Goal: Task Accomplishment & Management: Use online tool/utility

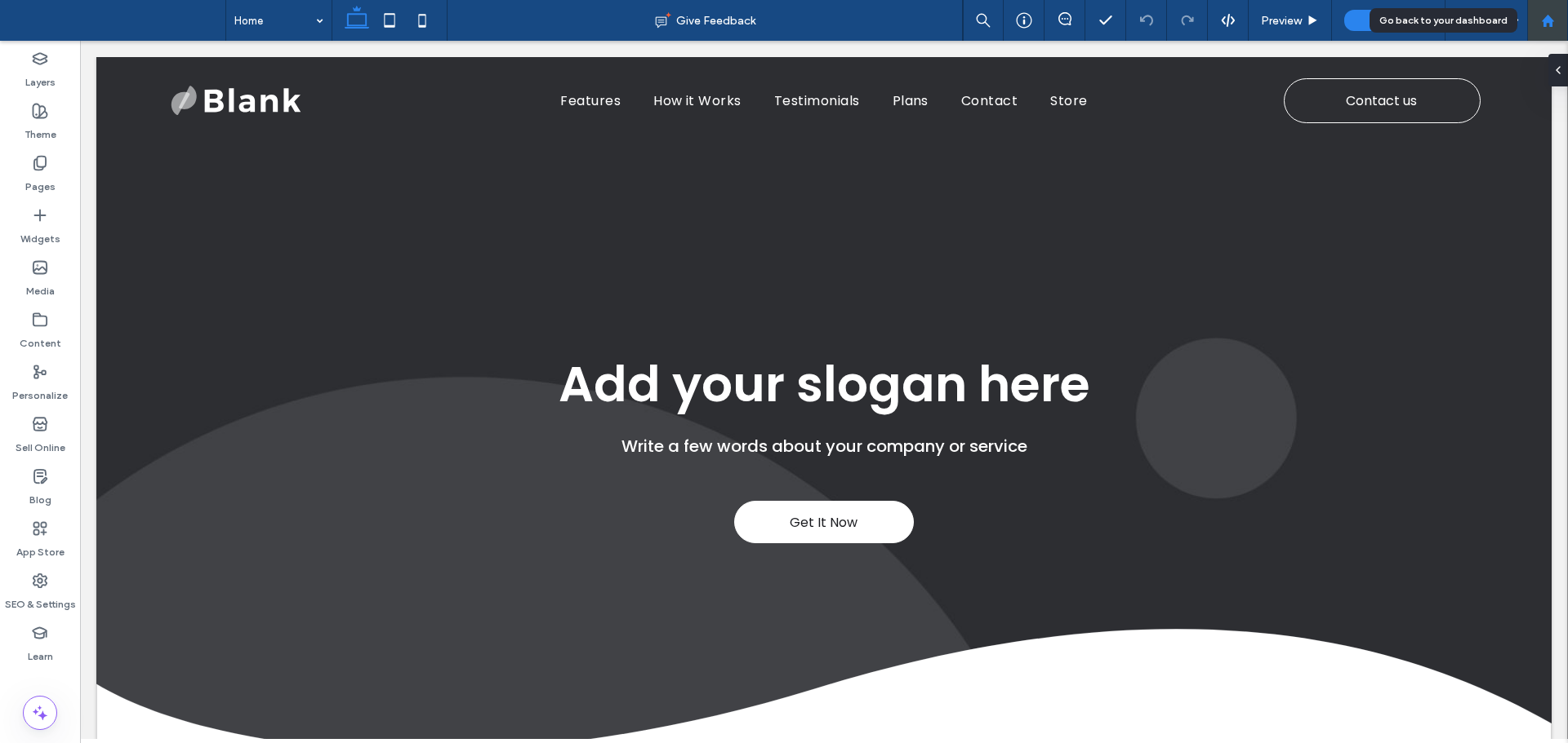
click at [1546, 25] on use at bounding box center [1546, 20] width 12 height 12
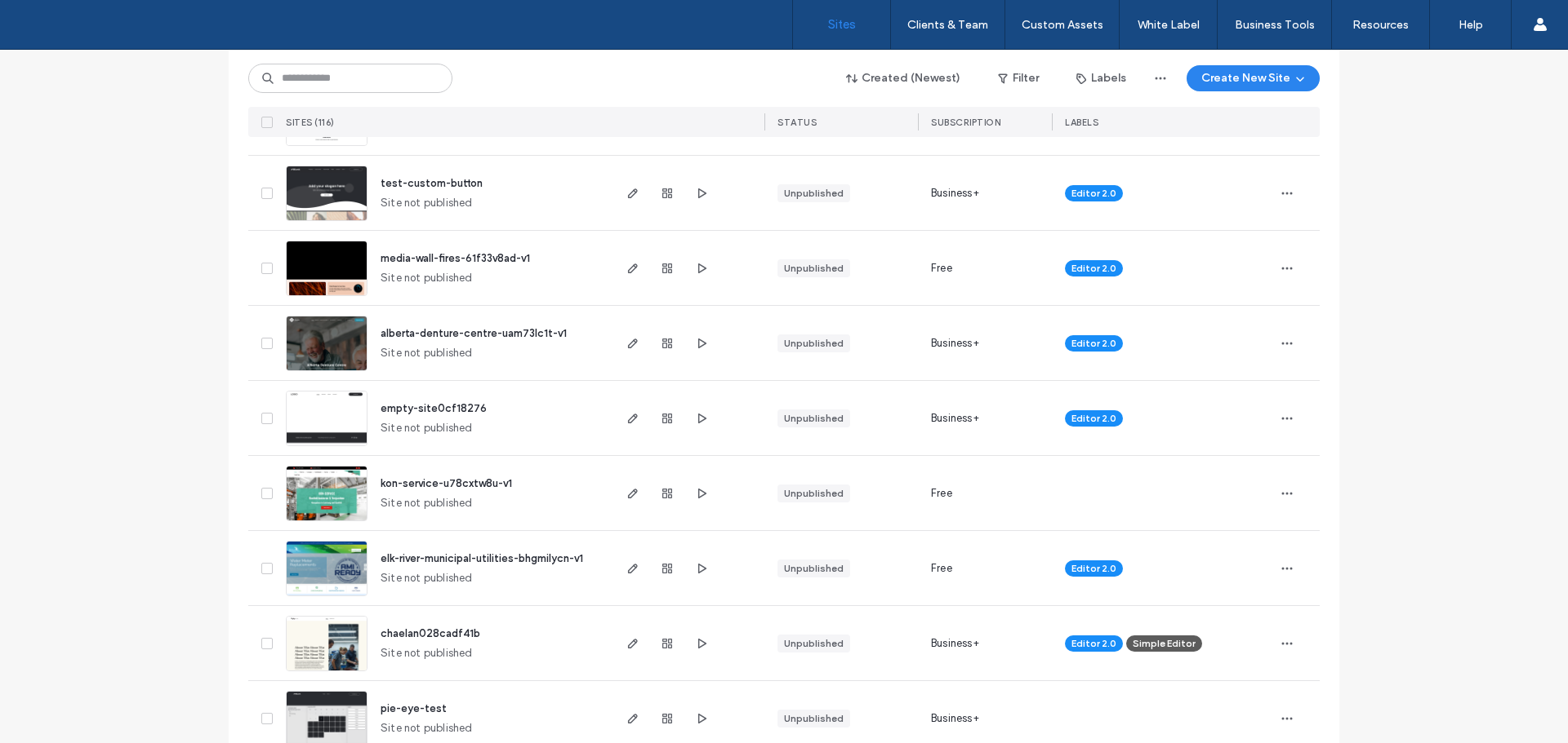
scroll to position [327, 0]
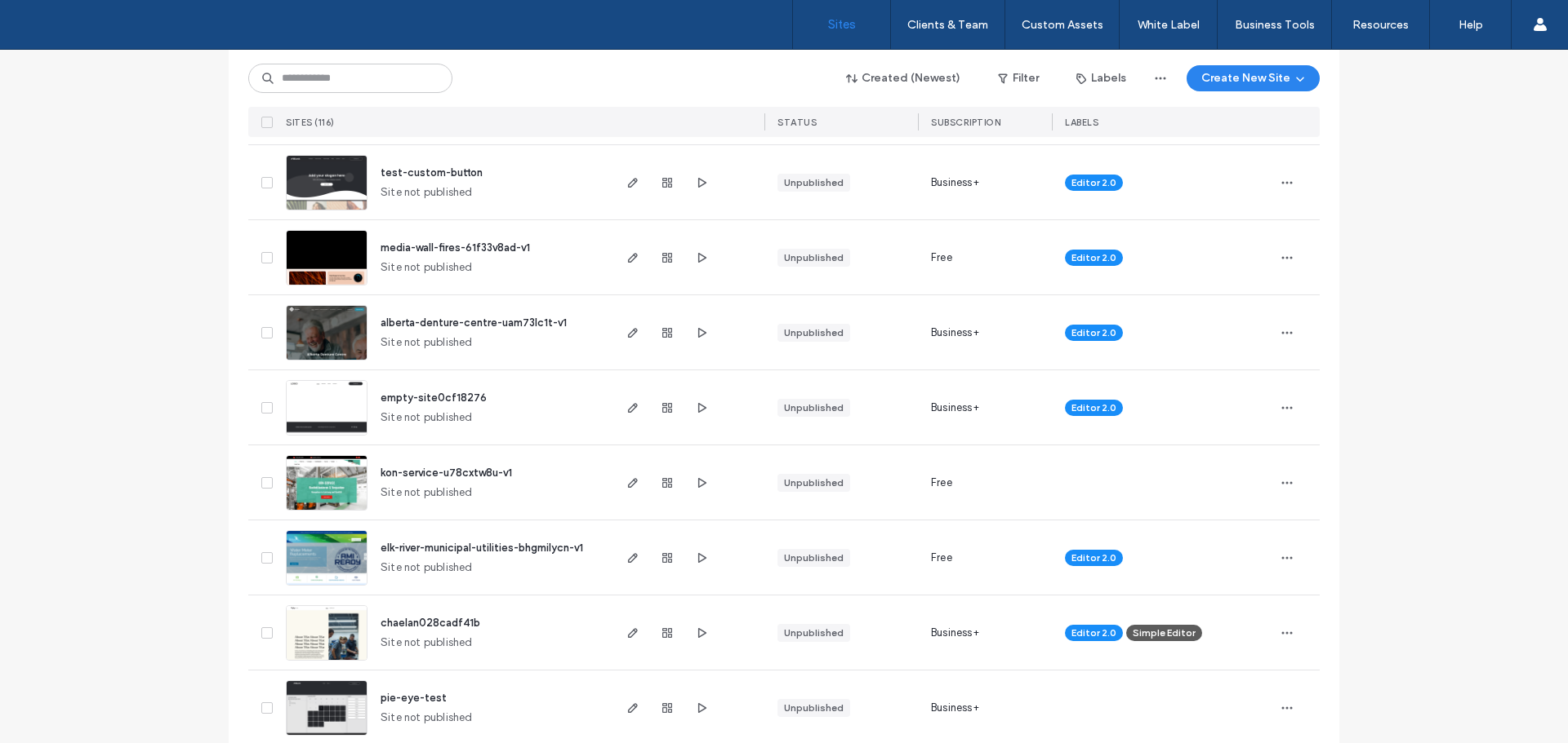
click at [326, 486] on img at bounding box center [327, 512] width 80 height 110
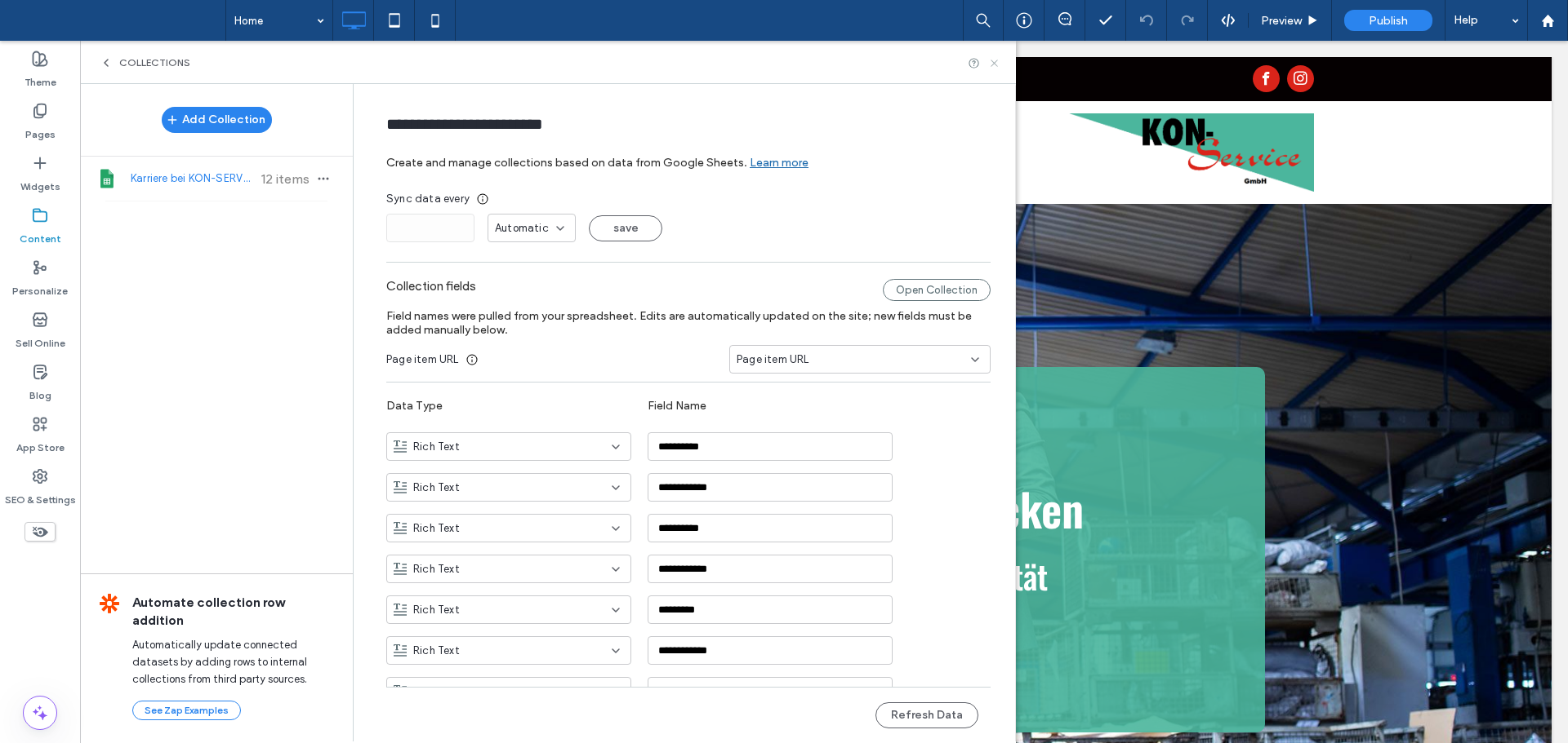
click at [997, 60] on use at bounding box center [993, 63] width 7 height 7
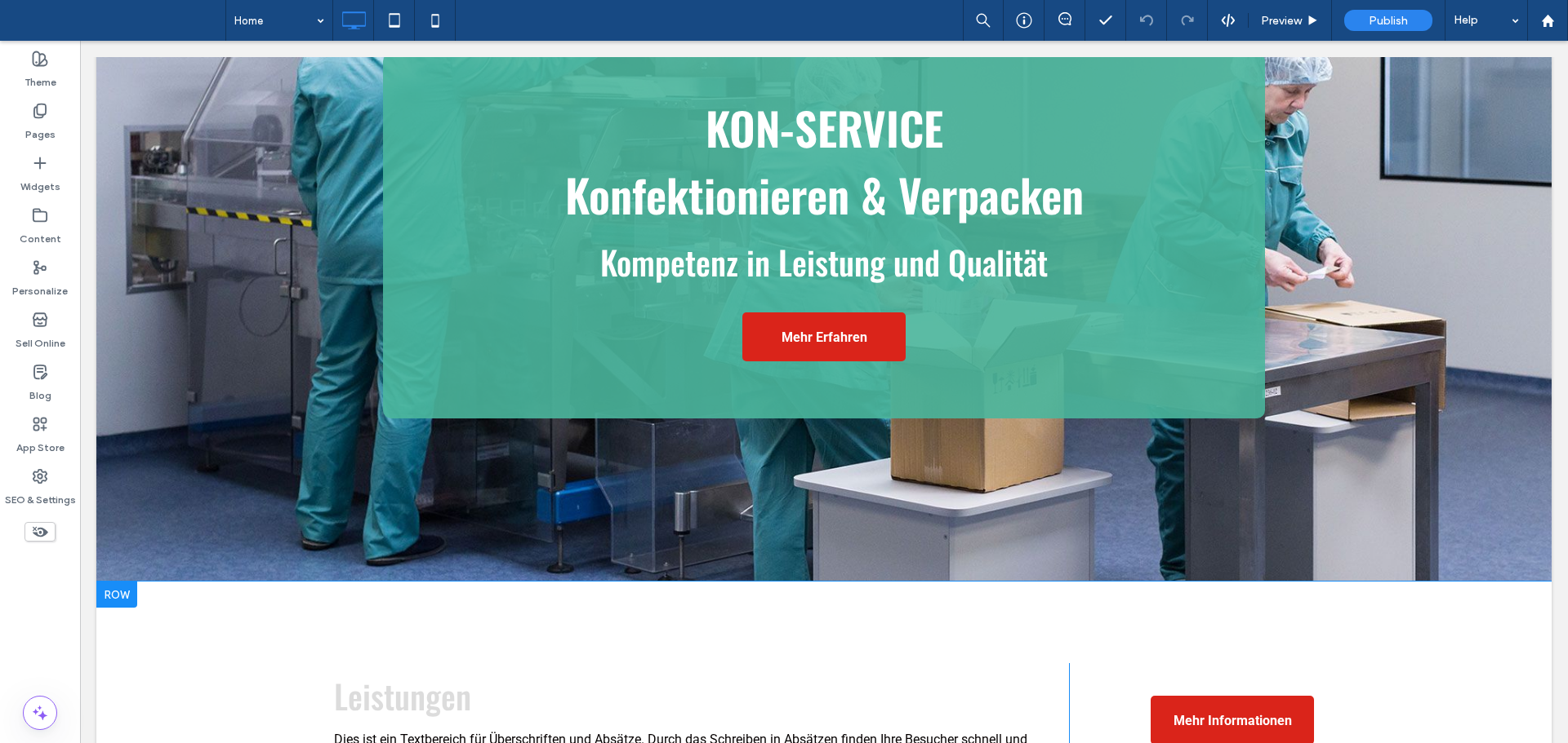
scroll to position [327, 0]
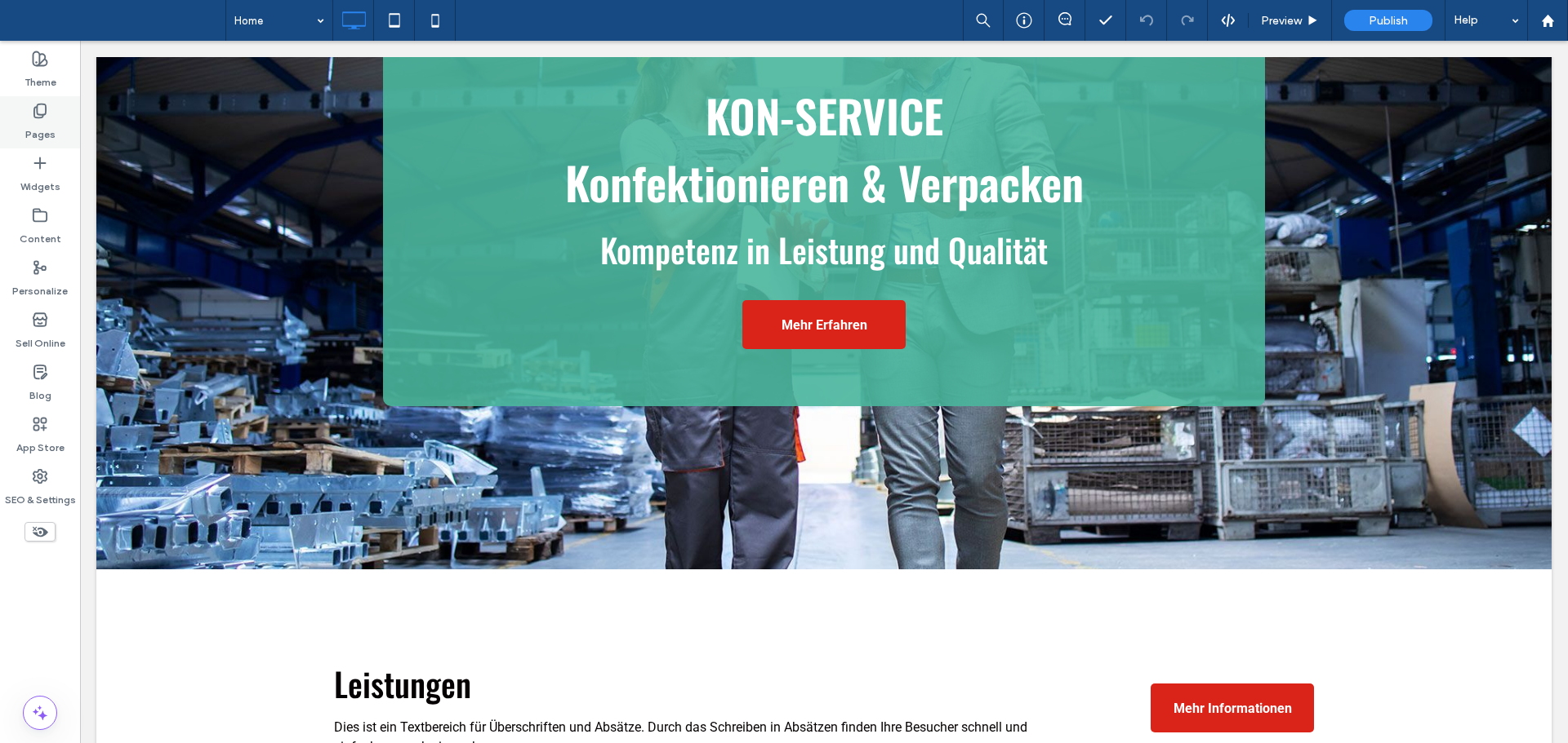
click at [35, 110] on icon at bounding box center [39, 110] width 16 height 16
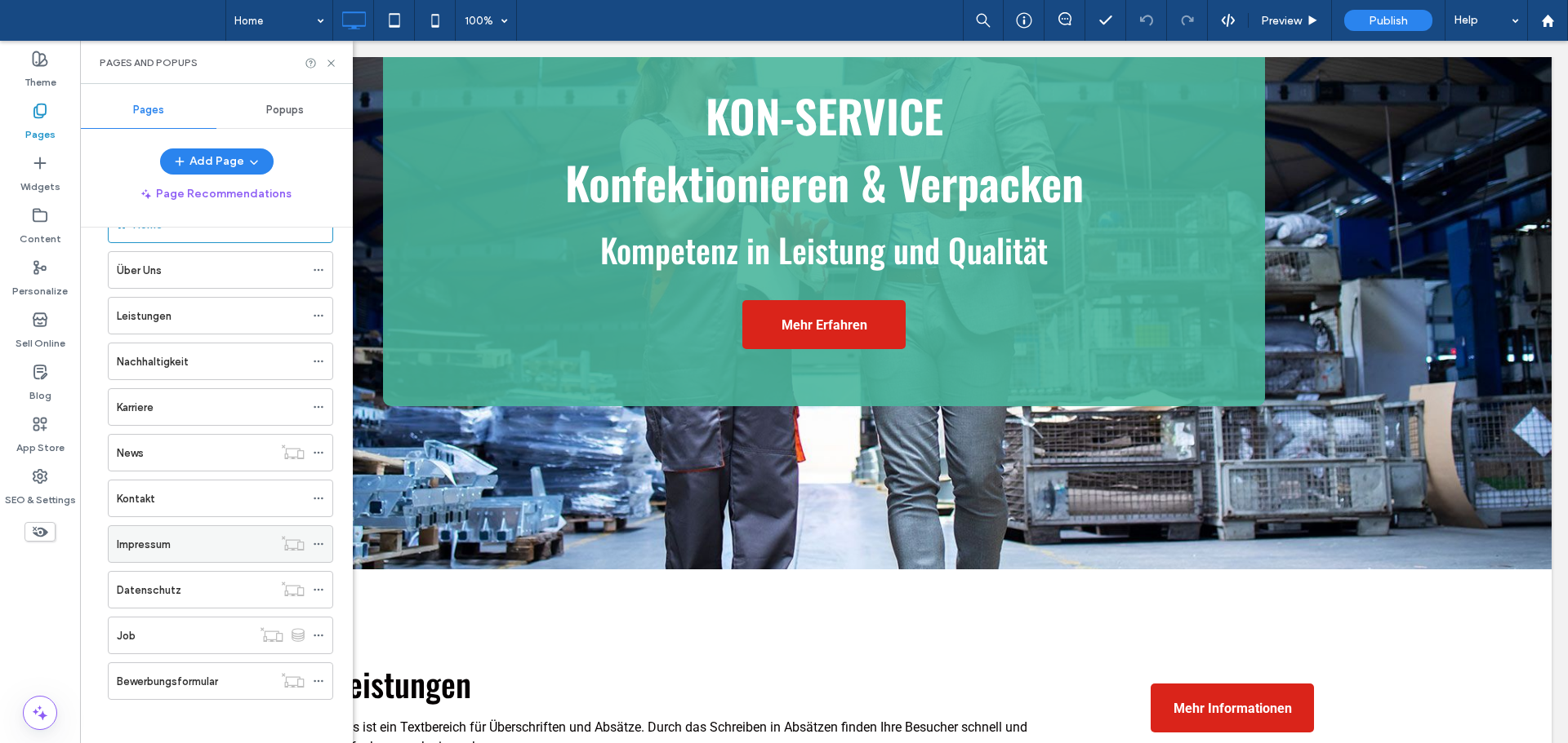
scroll to position [55, 0]
click at [214, 640] on div "Job" at bounding box center [183, 630] width 134 height 36
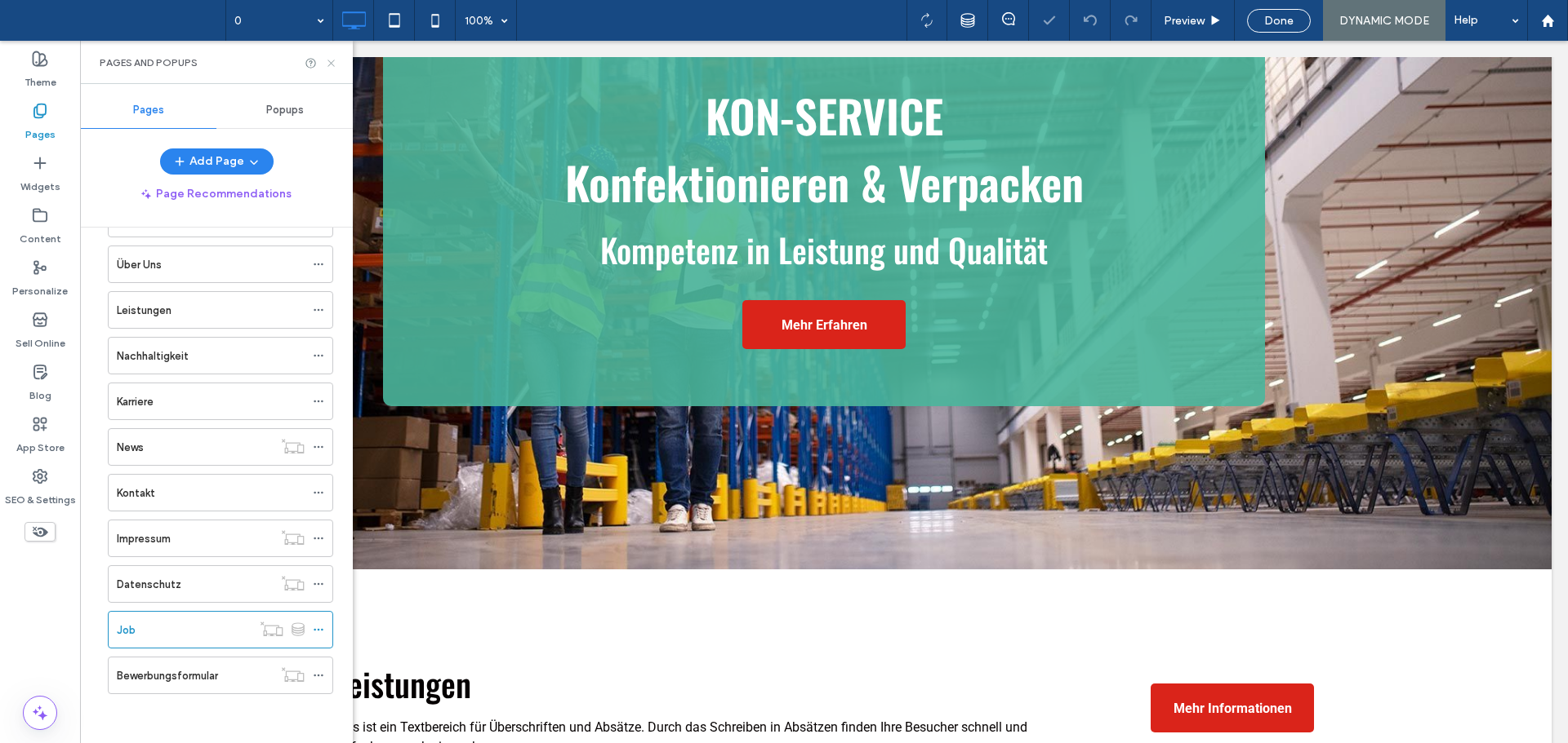
click at [329, 65] on use at bounding box center [330, 63] width 7 height 7
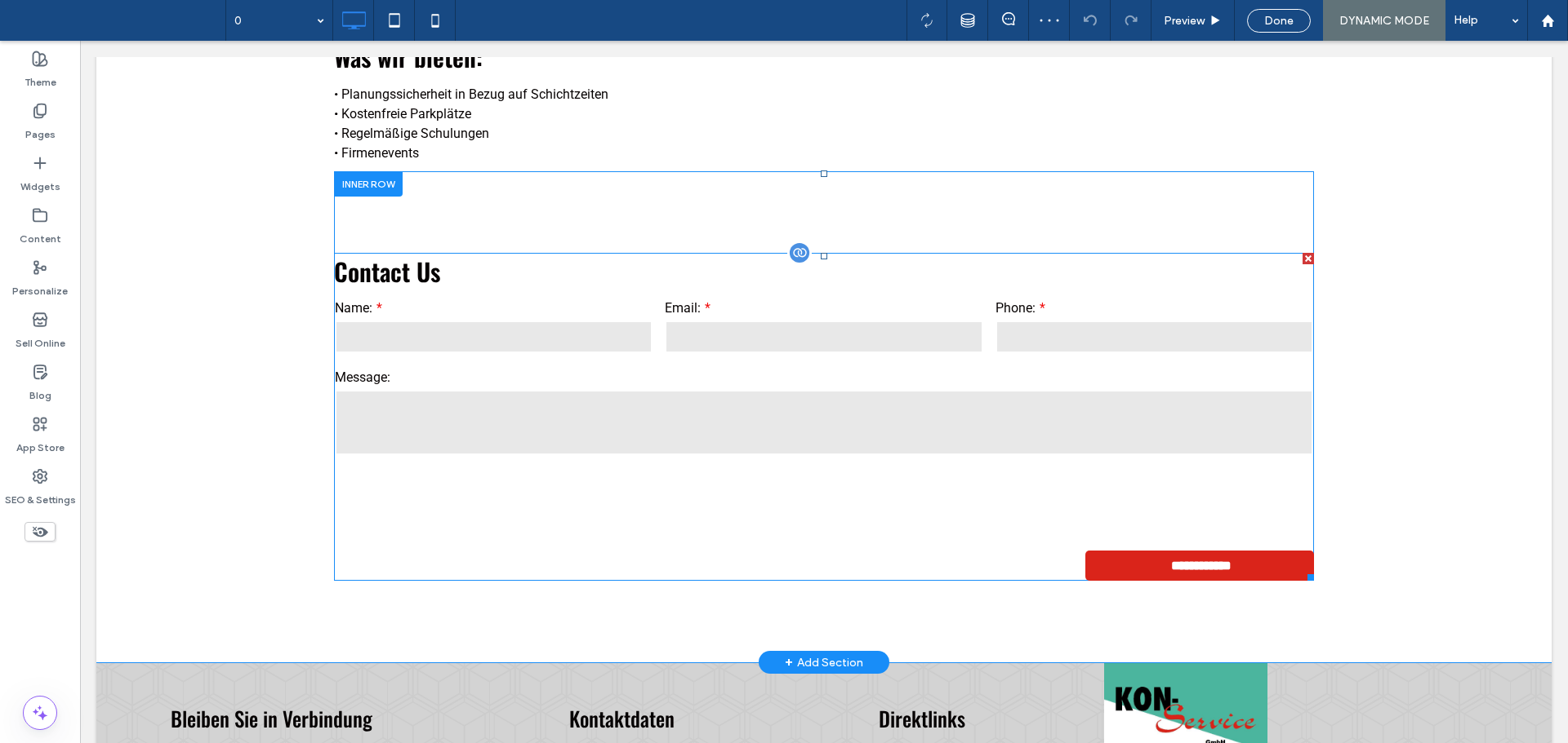
scroll to position [1323, 0]
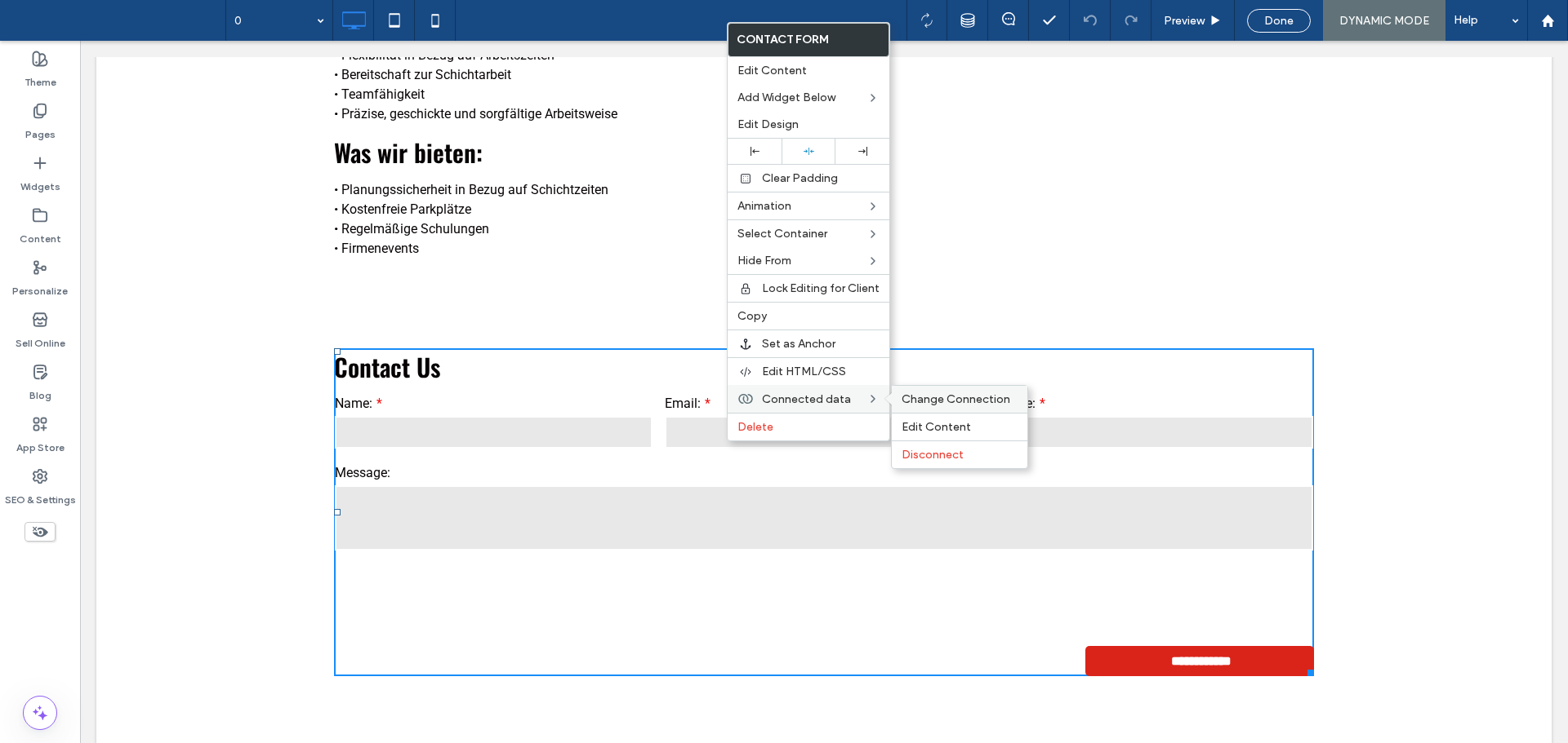
click at [941, 398] on span "Change Connection" at bounding box center [956, 399] width 109 height 14
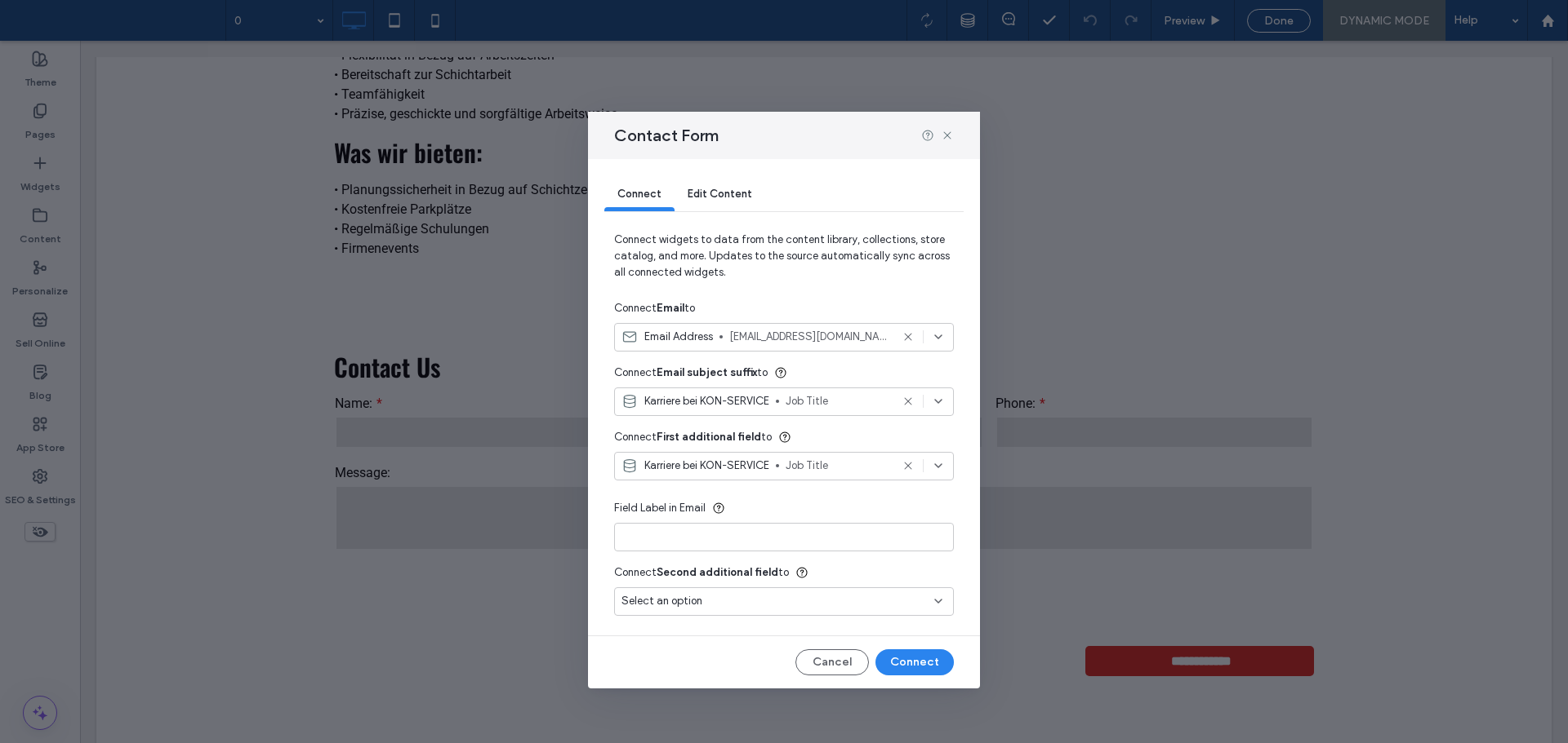
click at [939, 336] on icon at bounding box center [938, 337] width 13 height 13
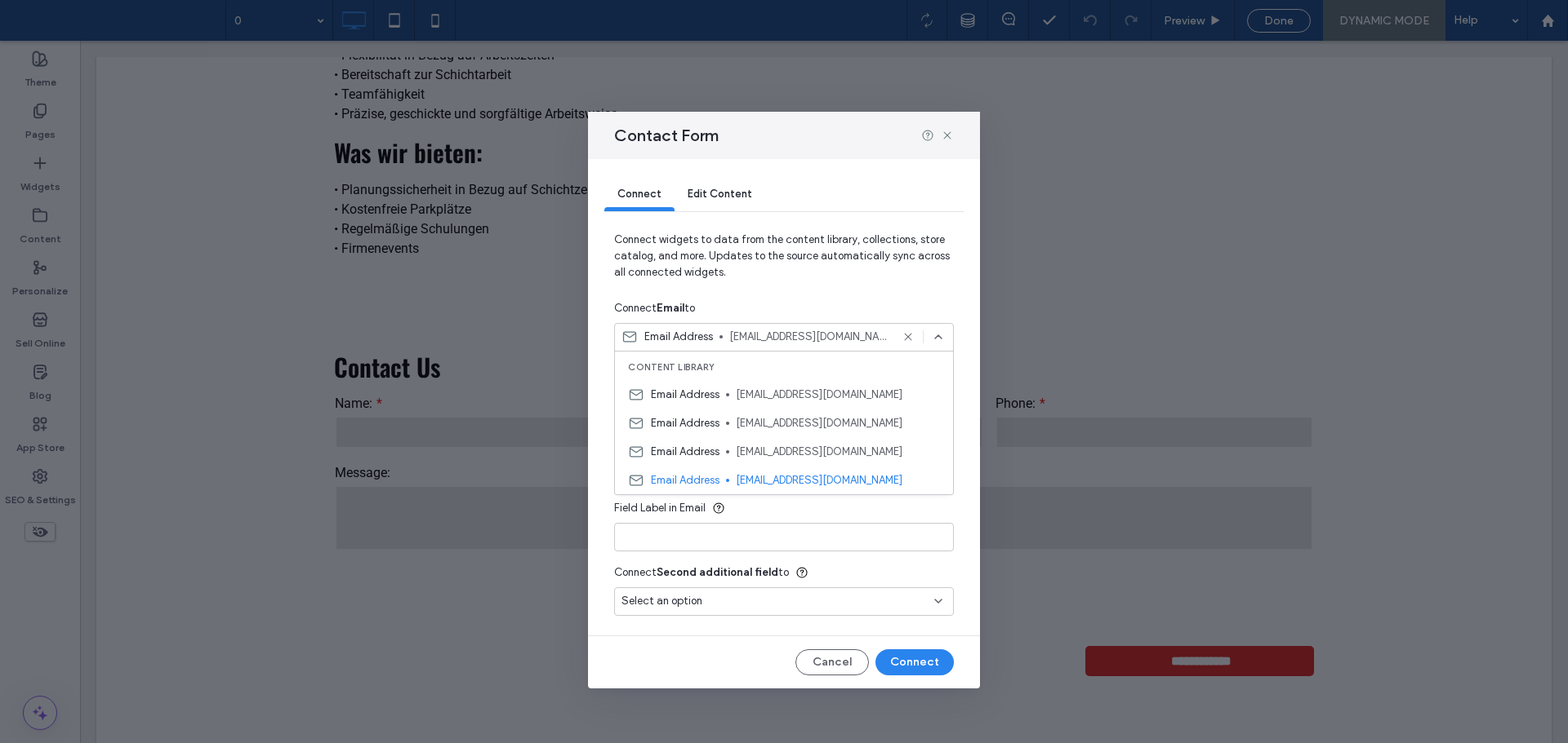
click at [819, 259] on span "Connect widgets to data from the content library, collections, store catalog, a…" at bounding box center [784, 262] width 339 height 62
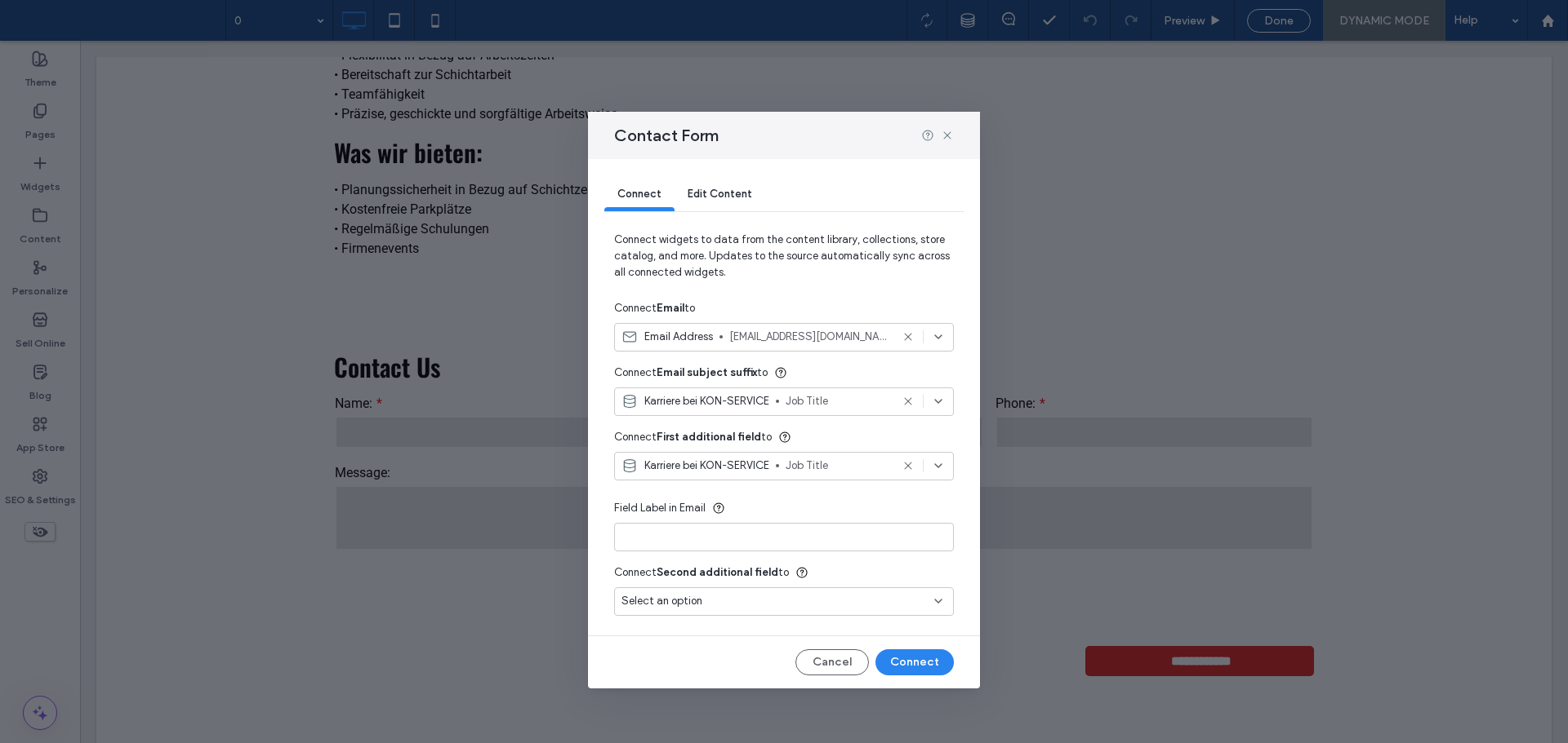
click at [804, 339] on span "[EMAIL_ADDRESS][DOMAIN_NAME]" at bounding box center [809, 336] width 161 height 16
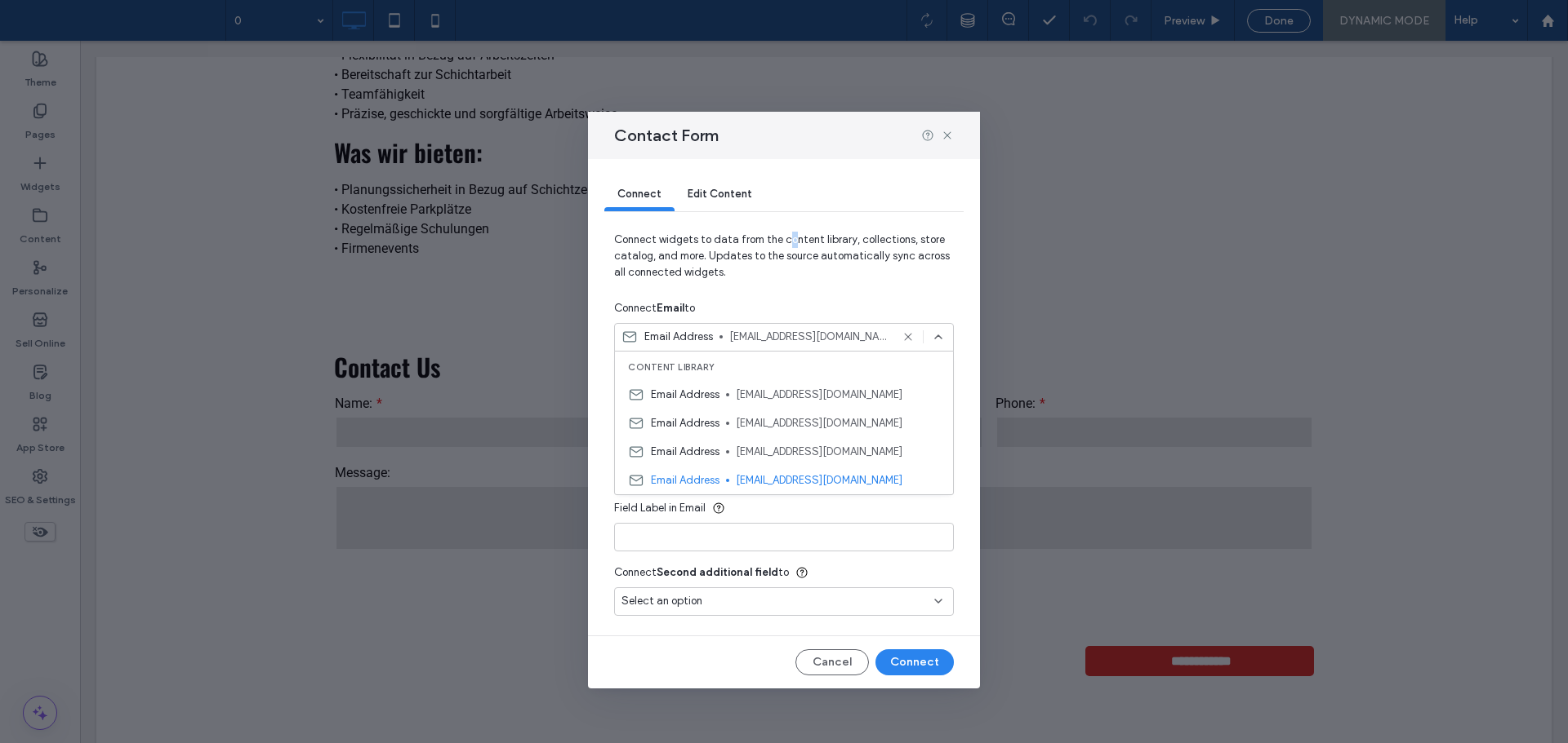
drag, startPoint x: 787, startPoint y: 233, endPoint x: 785, endPoint y: 249, distance: 16.1
click at [788, 234] on span "Connect widgets to data from the content library, collections, store catalog, a…" at bounding box center [784, 262] width 339 height 62
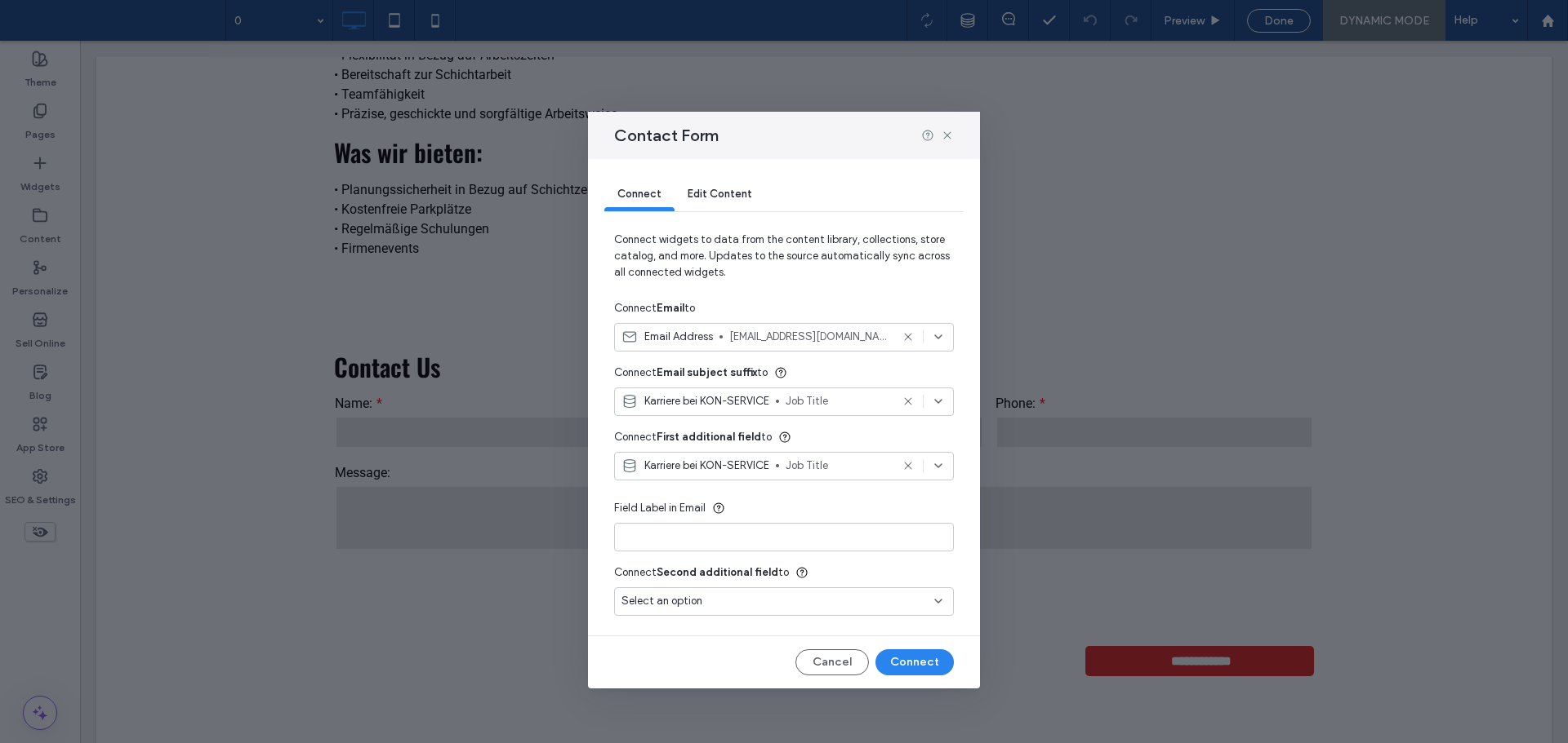
click at [829, 273] on span "Connect widgets to data from the content library, collections, store catalog, a…" at bounding box center [784, 262] width 339 height 62
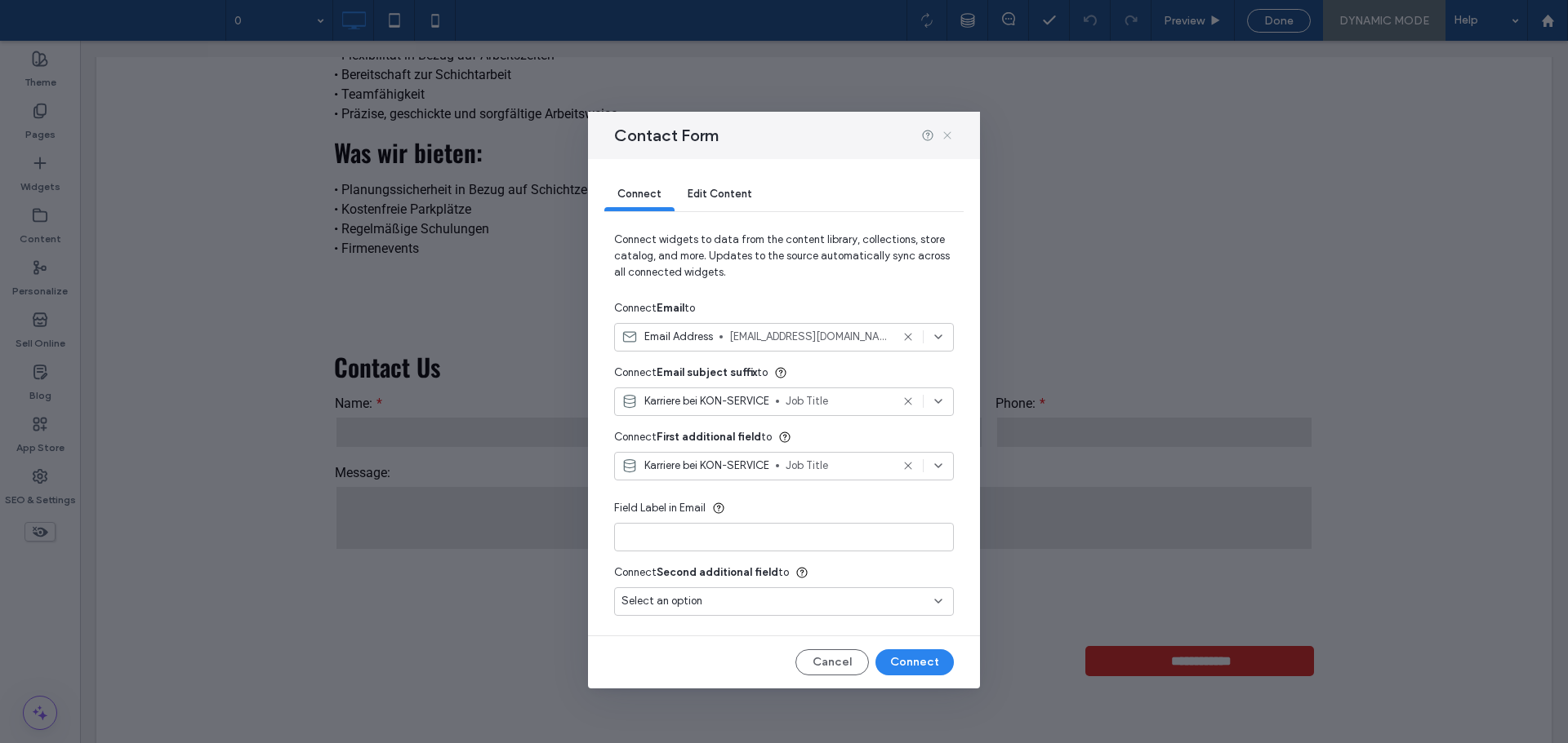
click at [944, 135] on icon at bounding box center [947, 135] width 13 height 13
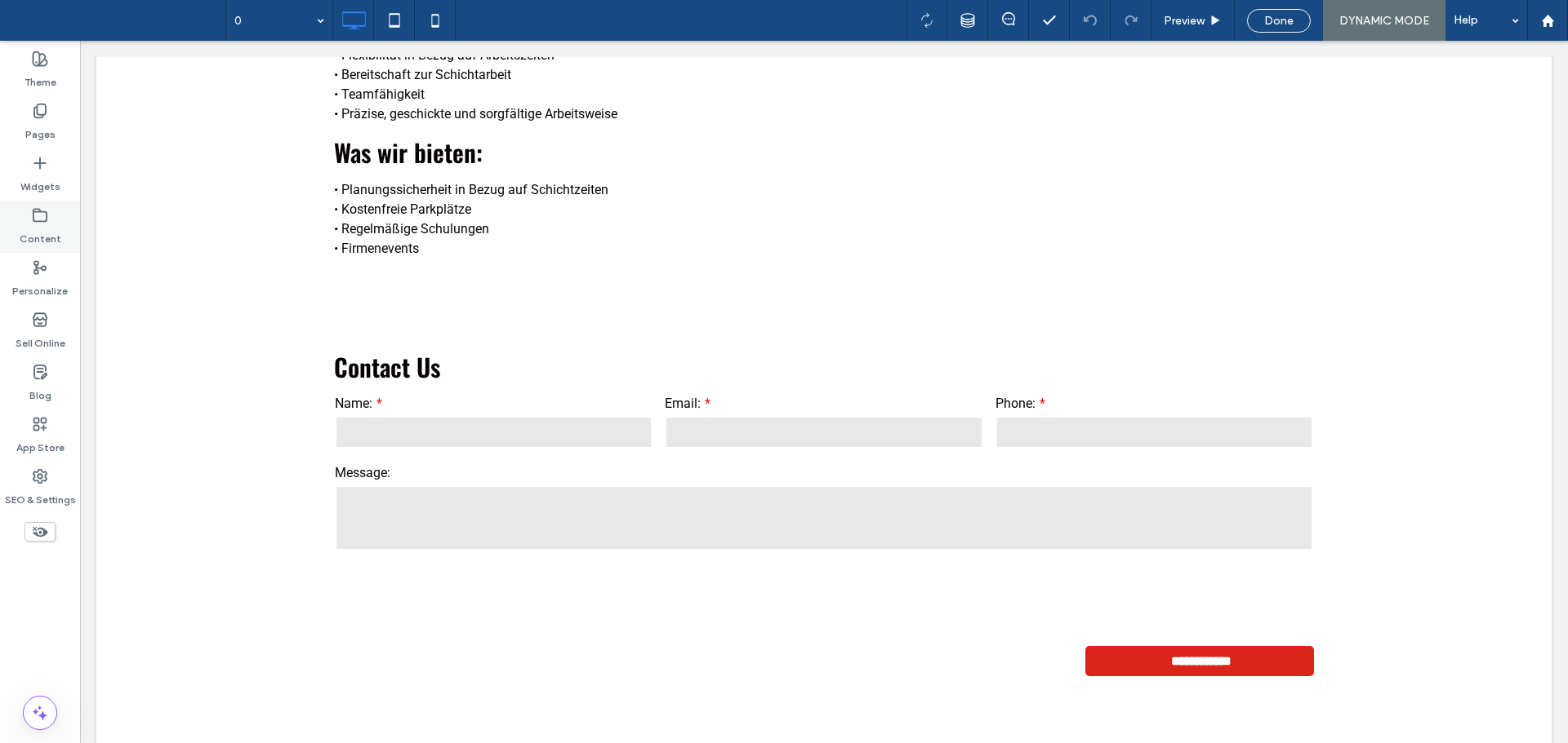
click at [50, 227] on label "Content" at bounding box center [41, 235] width 42 height 23
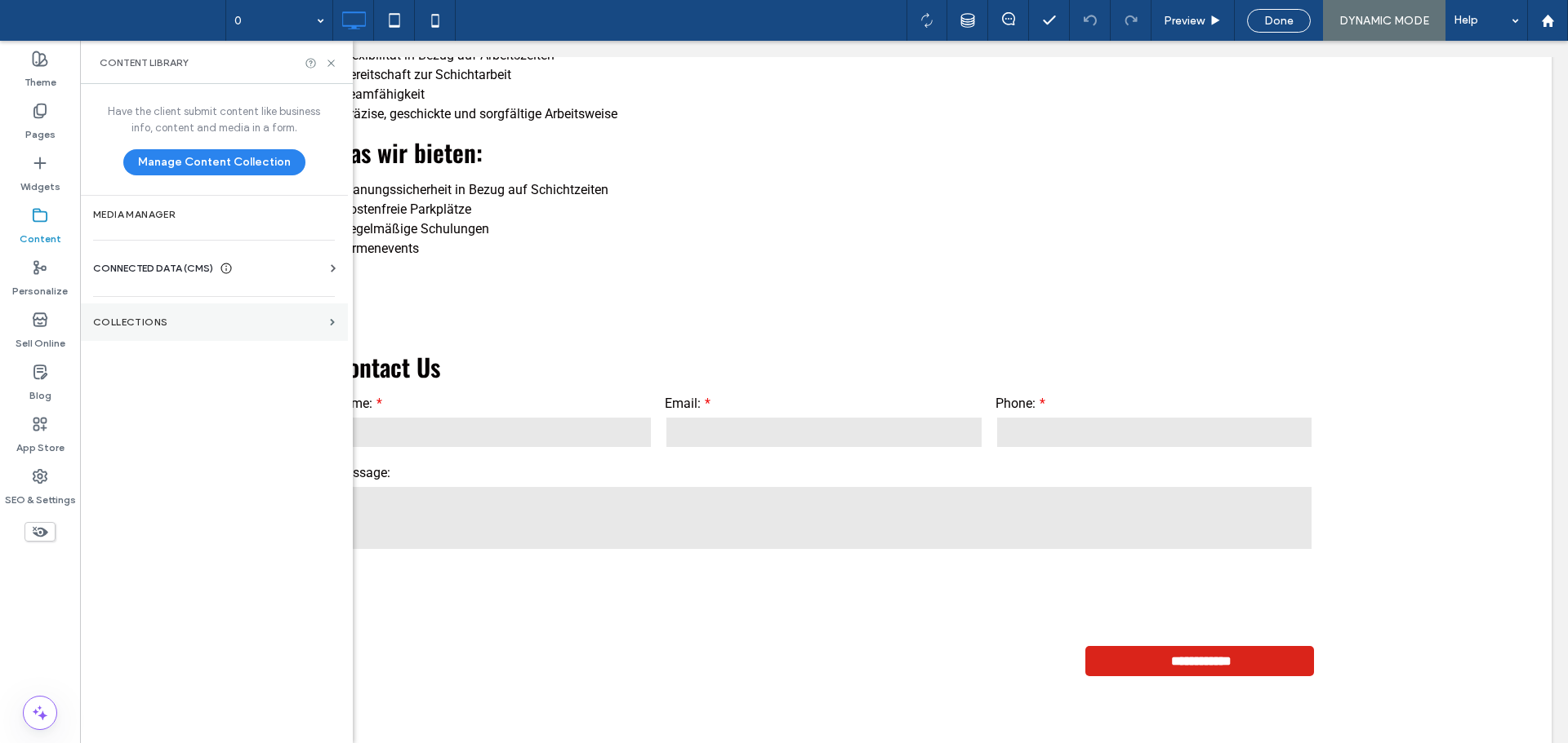
click at [202, 308] on section "Collections" at bounding box center [214, 322] width 268 height 37
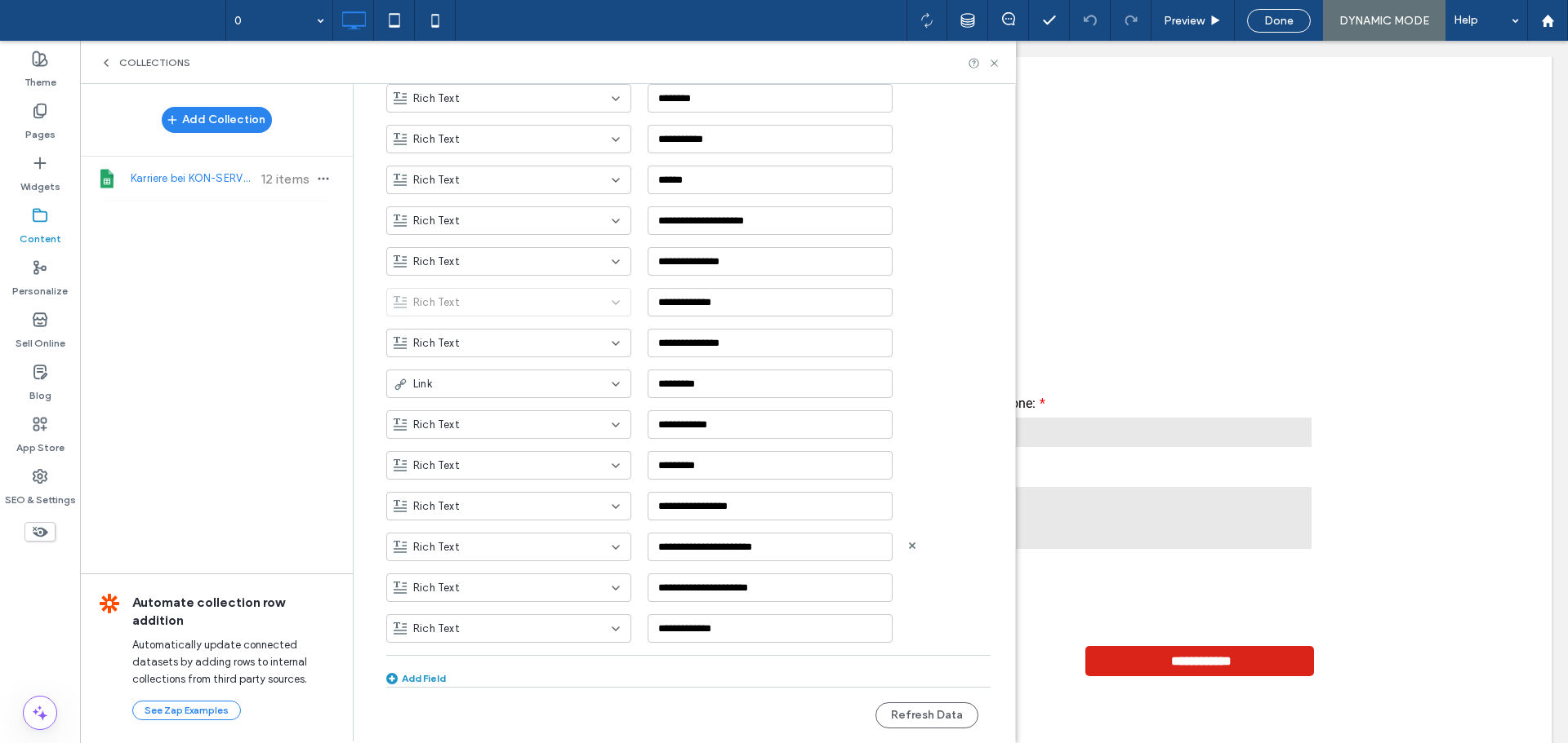
scroll to position [759, 0]
click at [583, 465] on div "Rich Text" at bounding box center [499, 464] width 211 height 16
type input "*****"
click at [436, 487] on div "Email" at bounding box center [499, 492] width 243 height 29
click at [286, 465] on div "Add Collection Karriere bei KON-SERVICE 12 items Automate collection row additi…" at bounding box center [216, 412] width 273 height 656
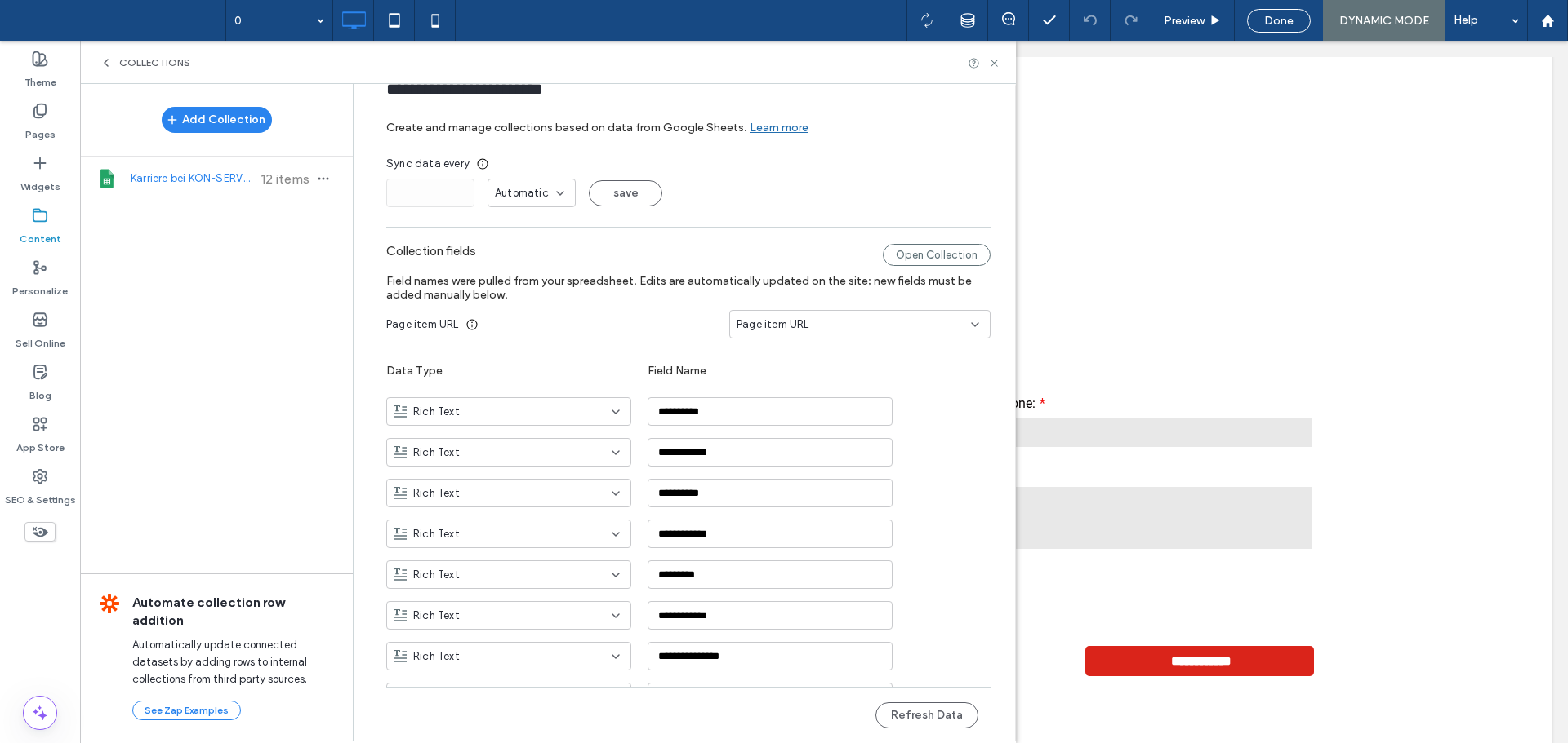
scroll to position [25, 0]
